Goal: Task Accomplishment & Management: Manage account settings

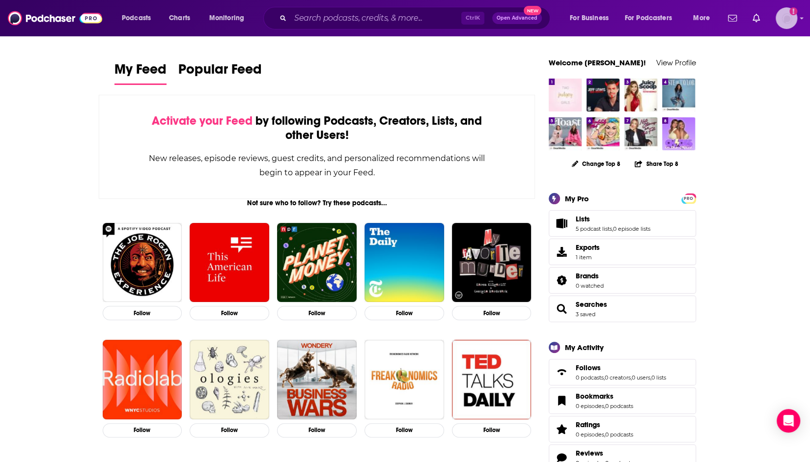
click at [787, 17] on img "Logged in as Mallory813" at bounding box center [786, 18] width 22 height 22
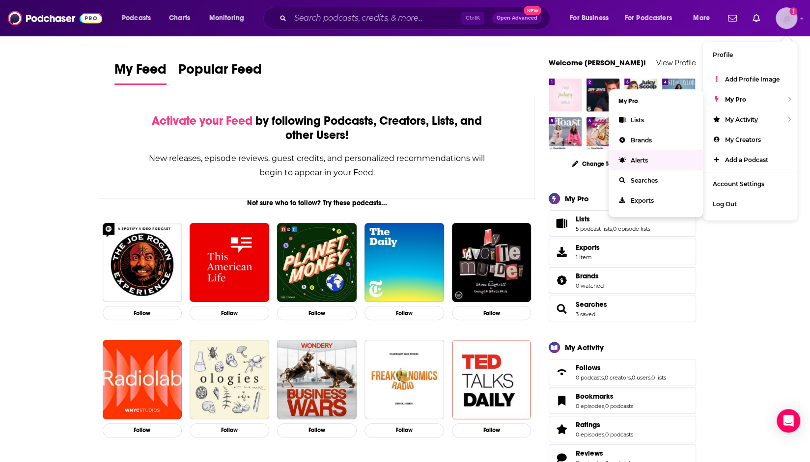
click at [649, 157] on link "Alerts" at bounding box center [655, 160] width 94 height 20
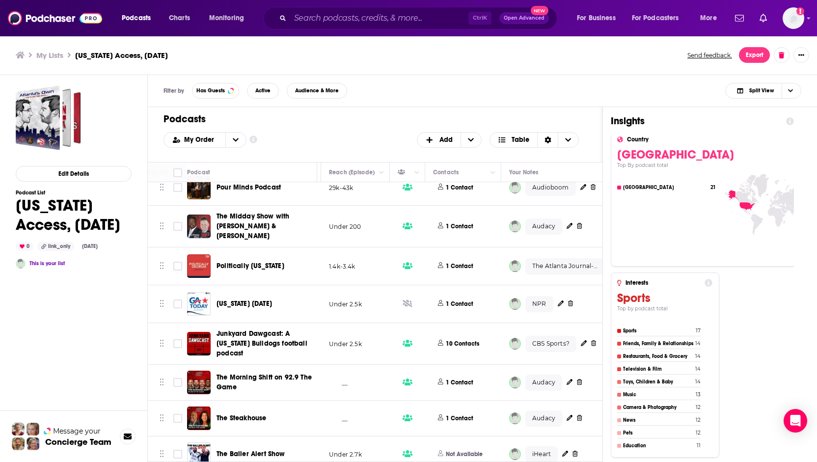
scroll to position [367, 370]
